Goal: Information Seeking & Learning: Check status

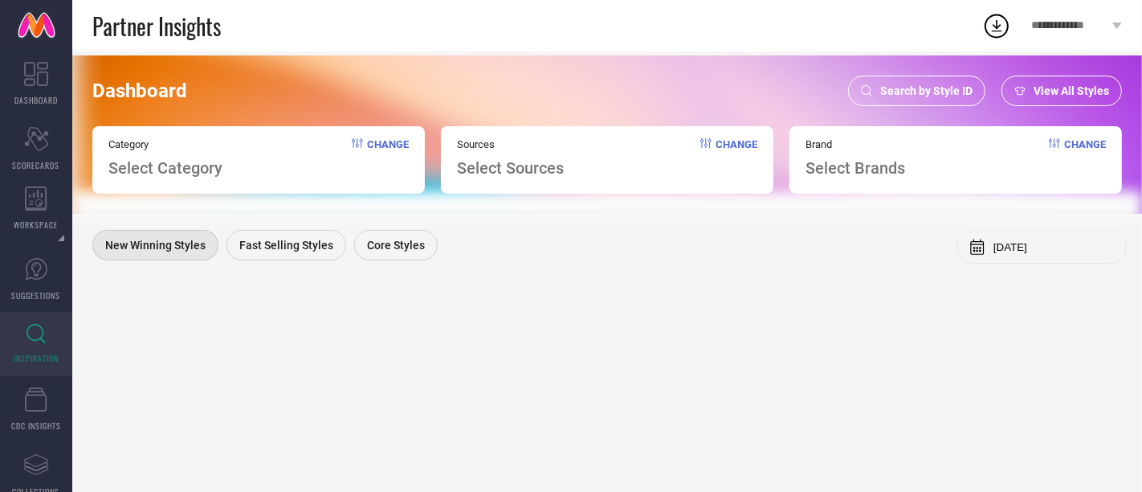
click at [884, 93] on span "Search by Style ID" at bounding box center [926, 90] width 92 height 13
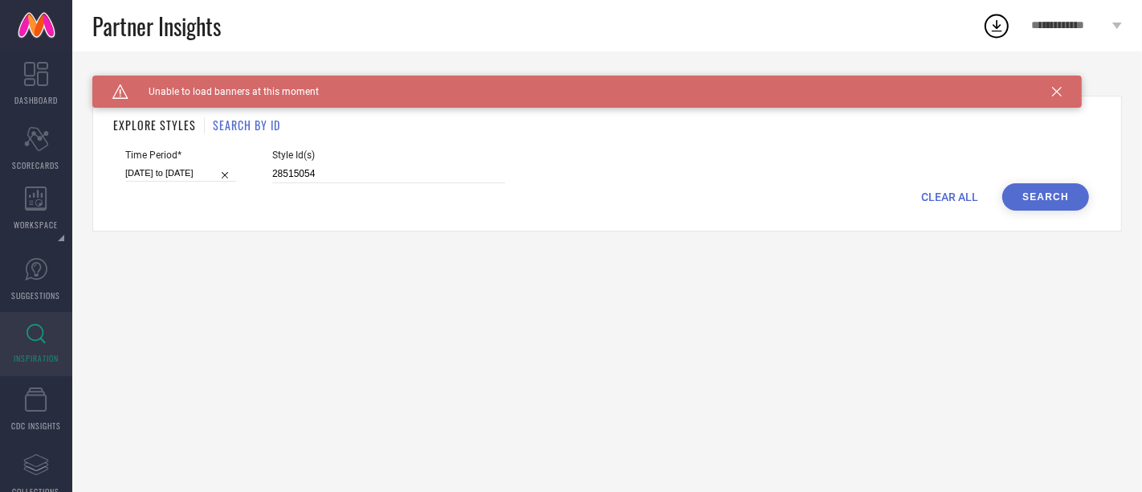
click at [1059, 90] on icon at bounding box center [1057, 92] width 10 height 10
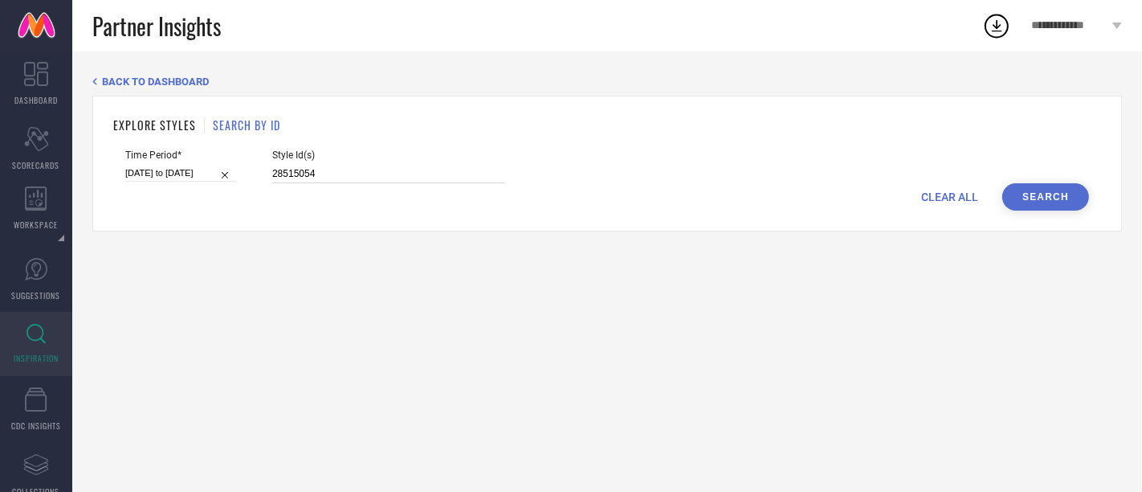
drag, startPoint x: 313, startPoint y: 180, endPoint x: 234, endPoint y: 180, distance: 79.5
click at [234, 180] on div "Time Period* [DATE] to [DATE] Style Id(s) 28515054" at bounding box center [607, 166] width 964 height 34
paste input "37310058 37341296 37310054 37310052 37310056 37341302 37310053 37338694 3733870…"
type input "37310058 37341296 37310054 37310052 37310056 37341302 37310053 37338694 3733870…"
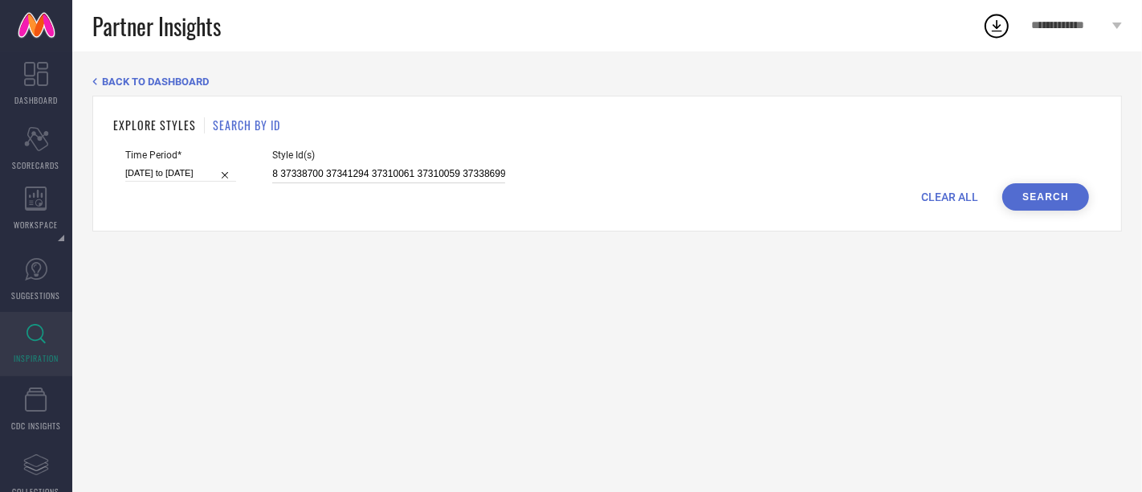
select select "9"
select select "2025"
select select "10"
select select "2025"
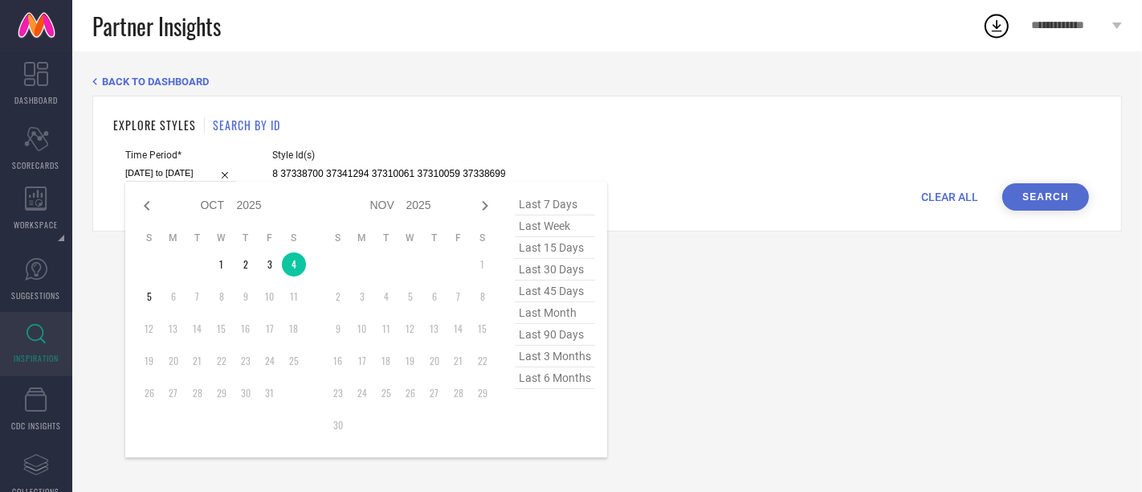
click at [200, 170] on input "[DATE] to [DATE]" at bounding box center [180, 173] width 111 height 17
type input "37310058 37341296 37310054 37310052 37310056 37341302 37310053 37338694 3733870…"
click at [564, 229] on span "last week" at bounding box center [555, 226] width 80 height 22
type input "[DATE] to [DATE]"
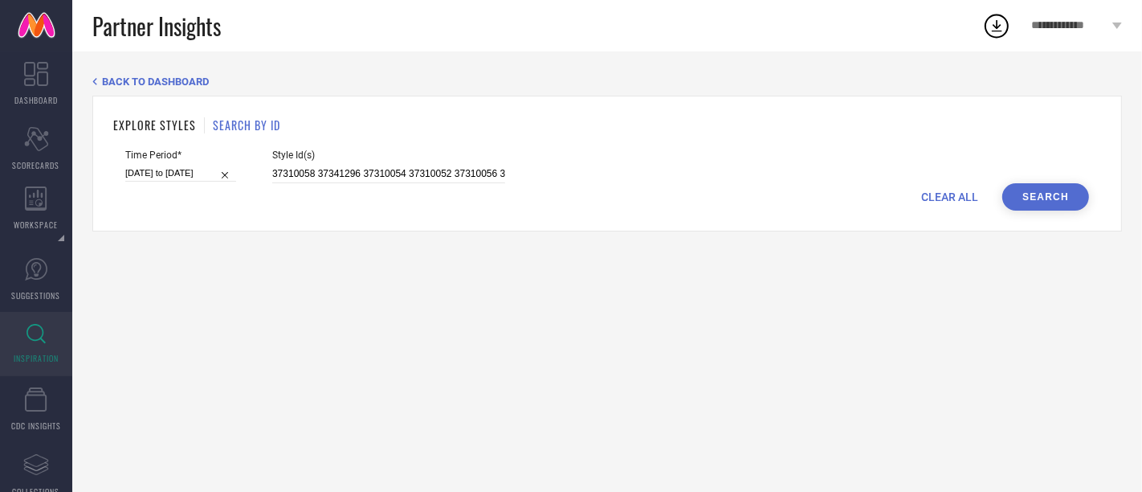
click at [1052, 199] on button "Search" at bounding box center [1046, 196] width 87 height 27
